Goal: Check status: Check status

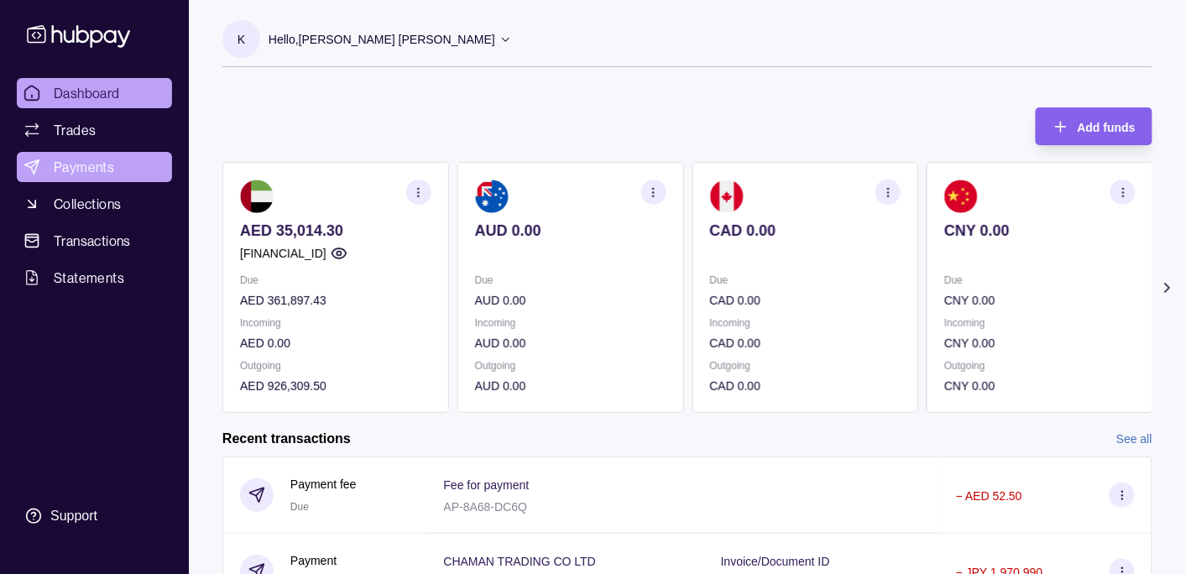
click at [97, 165] on span "Payments" at bounding box center [84, 167] width 60 height 20
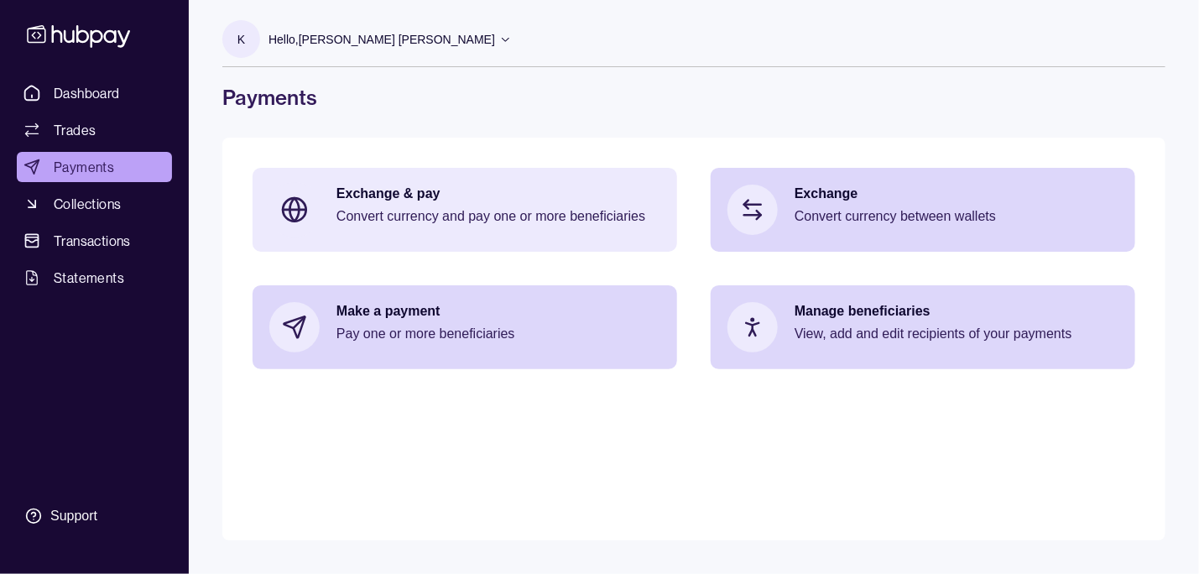
click at [465, 201] on p "Exchange & pay" at bounding box center [498, 194] width 324 height 18
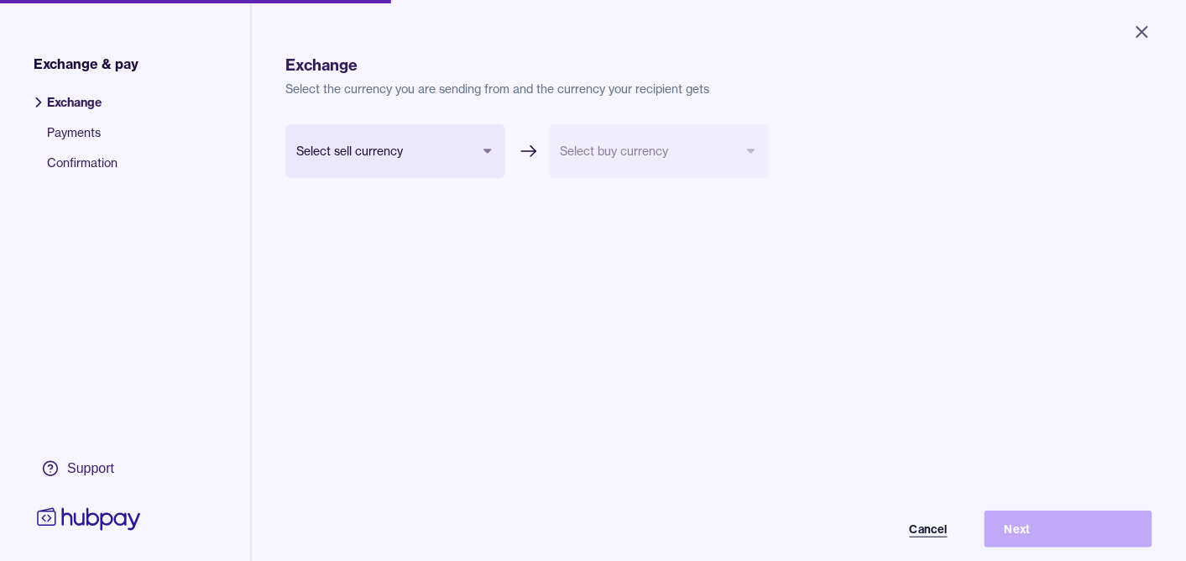
click at [936, 534] on button "Cancel" at bounding box center [884, 528] width 168 height 37
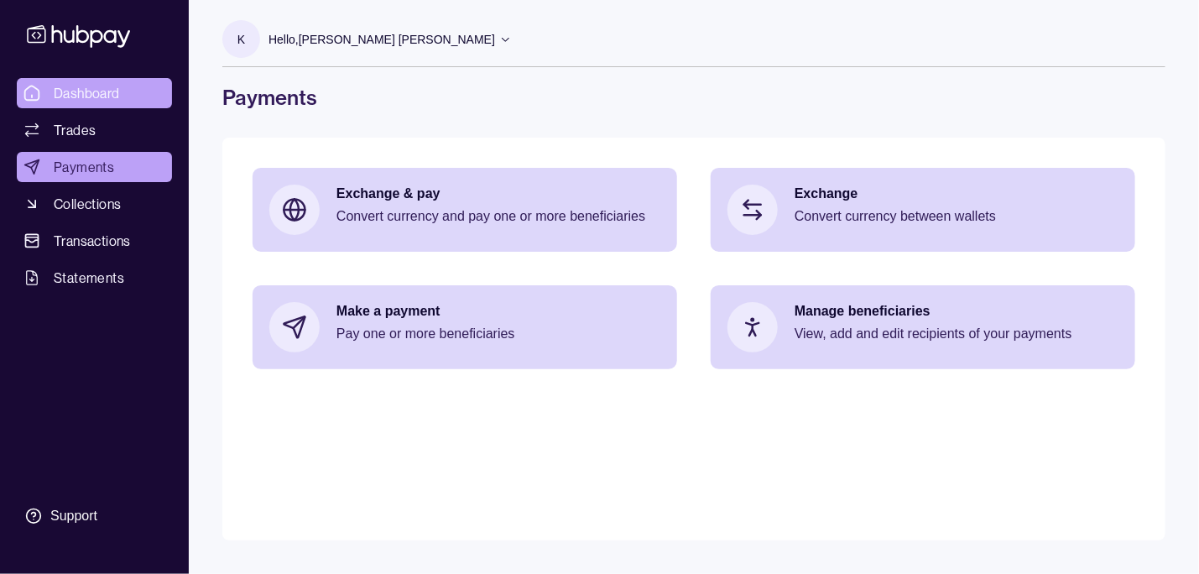
click at [103, 93] on span "Dashboard" at bounding box center [87, 93] width 66 height 20
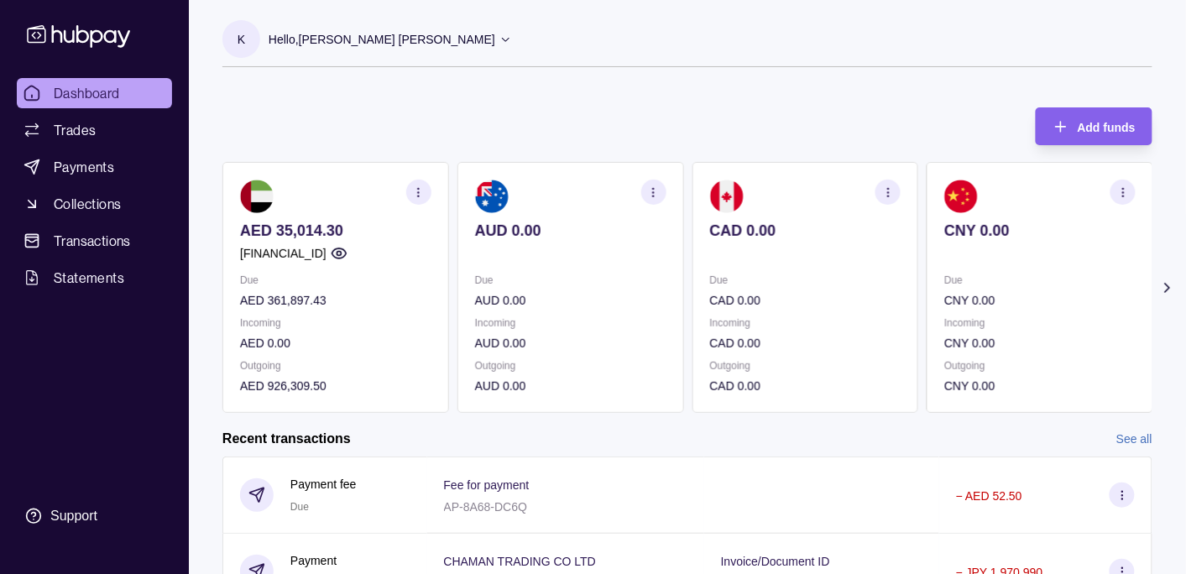
click at [376, 43] on p "Hello, [PERSON_NAME] [PERSON_NAME]" at bounding box center [382, 39] width 227 height 18
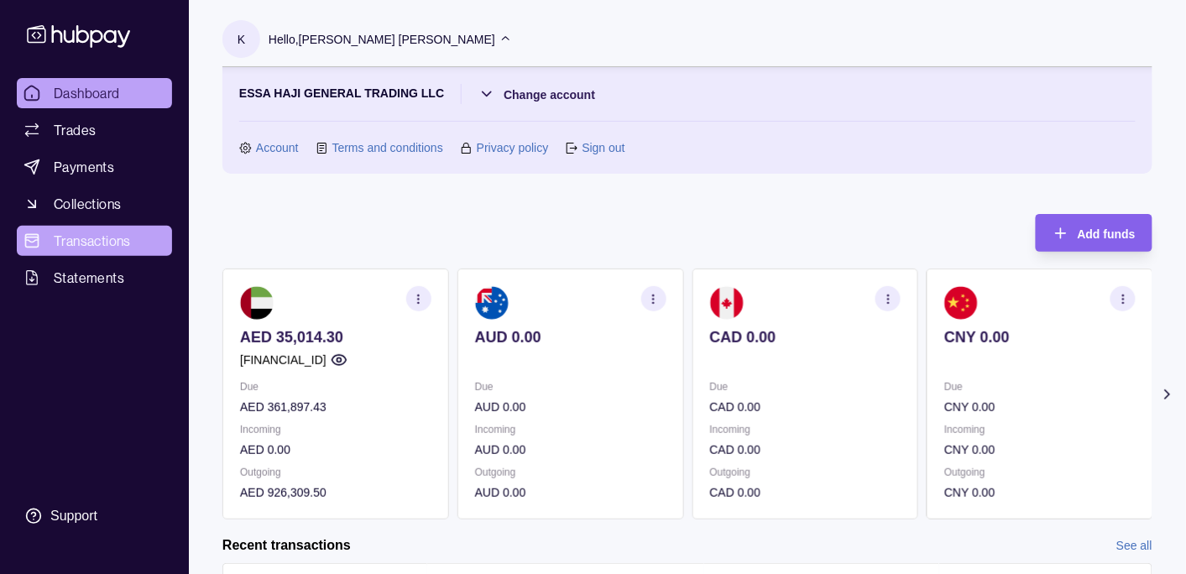
click at [91, 242] on span "Transactions" at bounding box center [92, 241] width 77 height 20
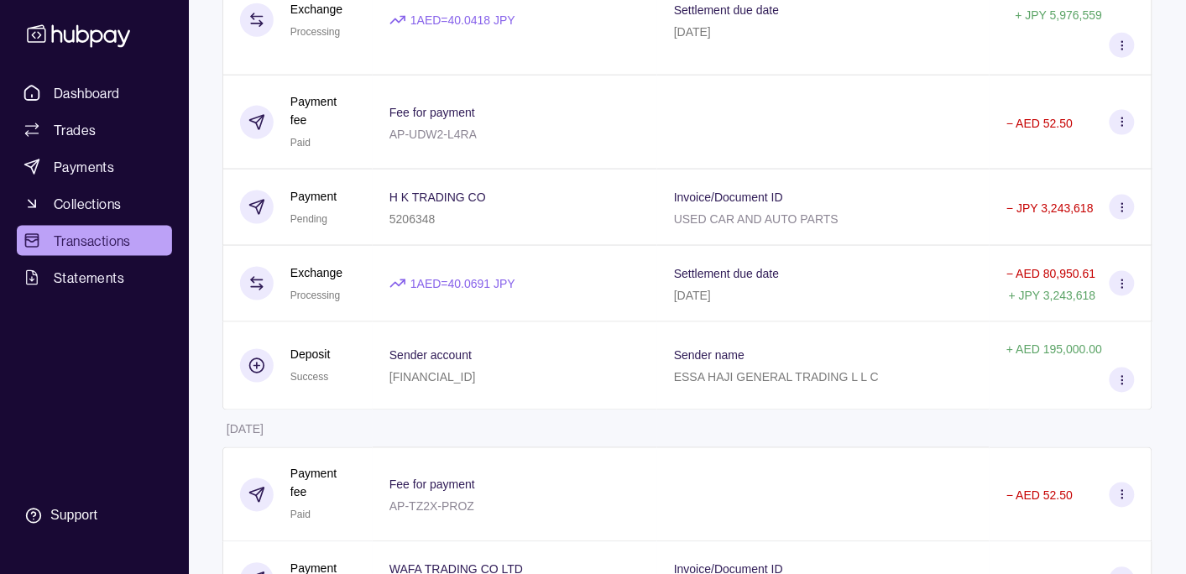
scroll to position [2208, 0]
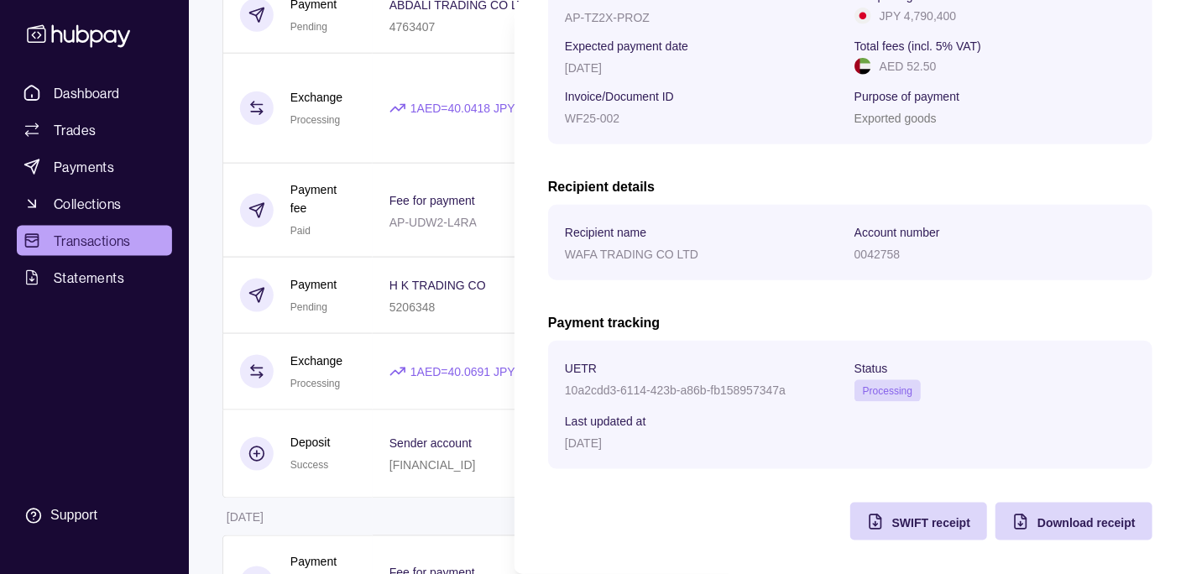
scroll to position [0, 0]
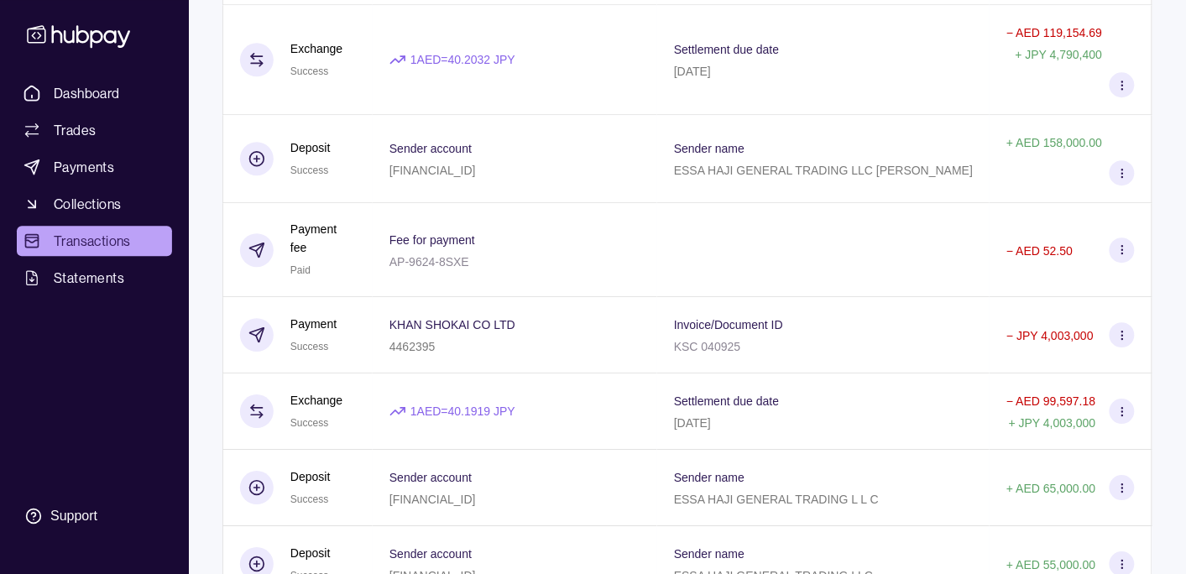
scroll to position [2914, 0]
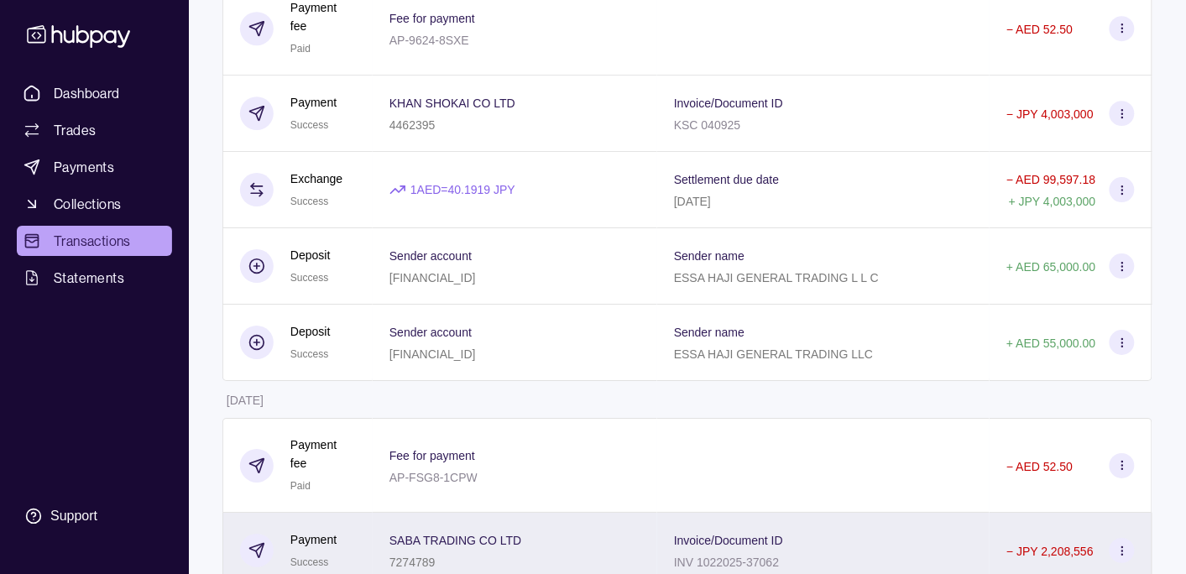
scroll to position [3180, 0]
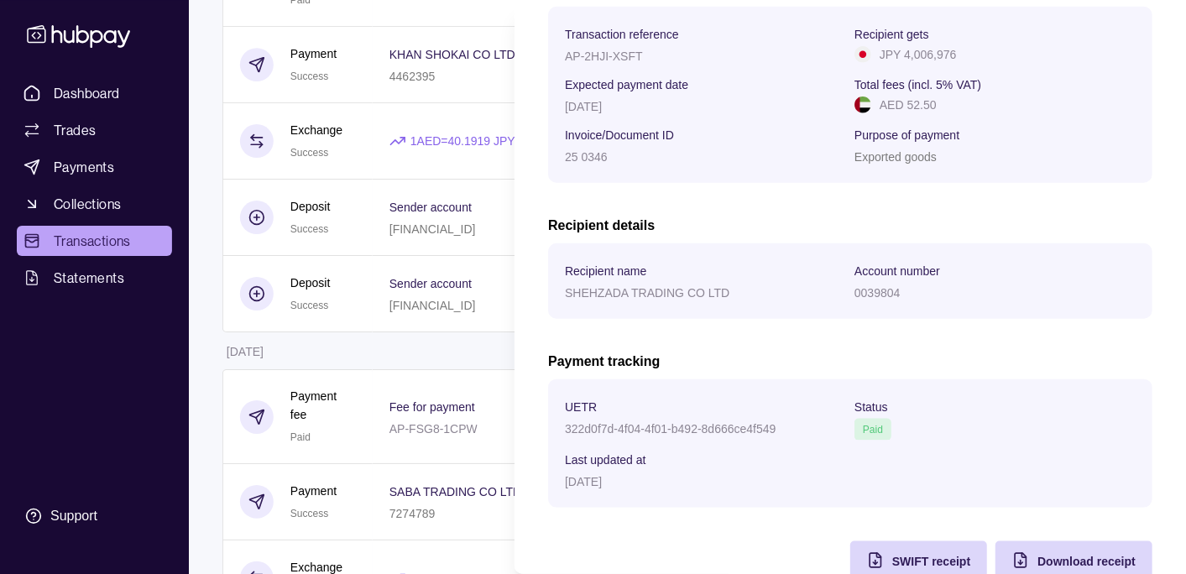
scroll to position [304, 0]
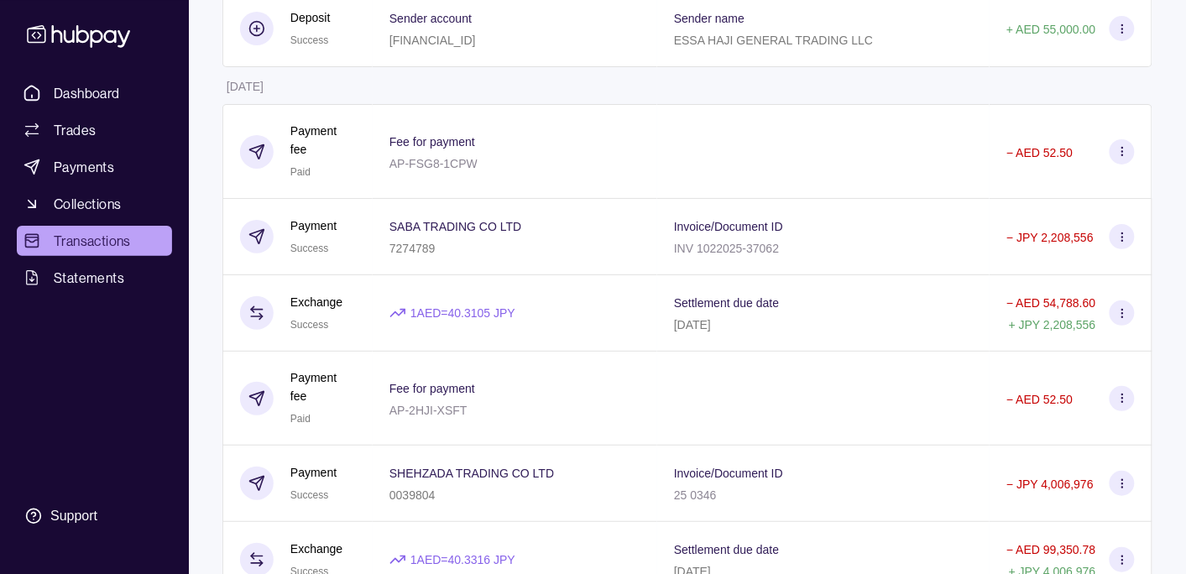
scroll to position [3621, 0]
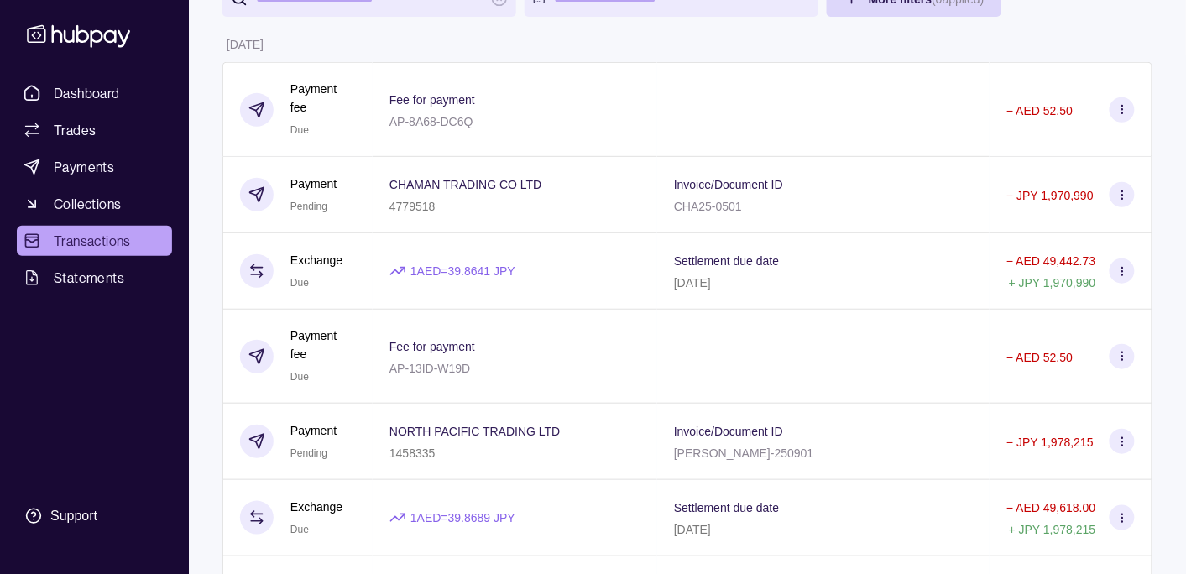
scroll to position [0, 0]
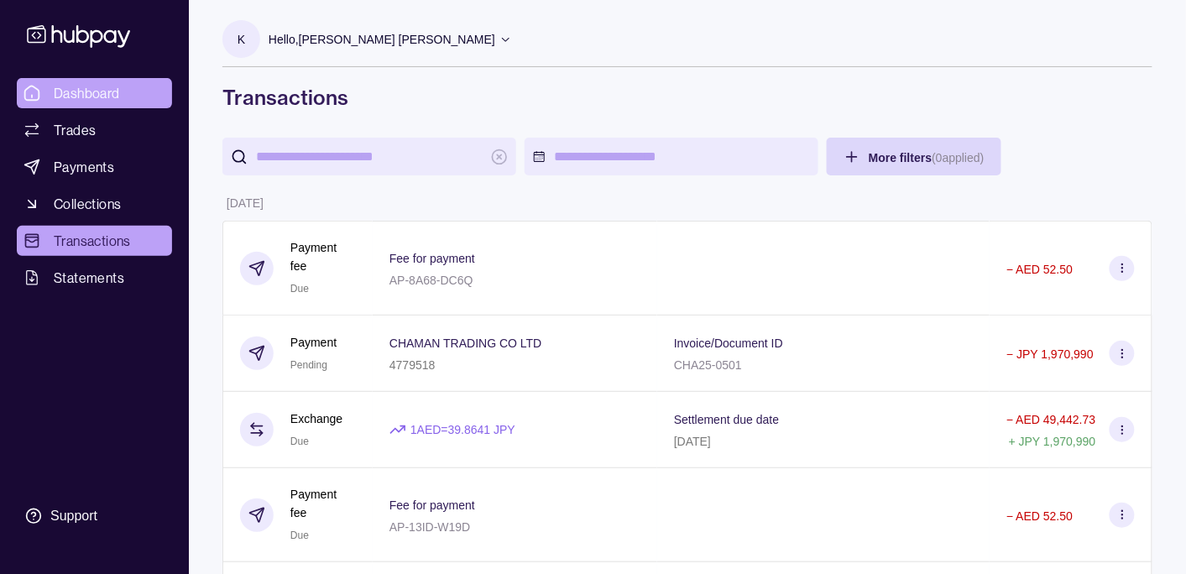
click at [88, 91] on span "Dashboard" at bounding box center [87, 93] width 66 height 20
